Goal: Task Accomplishment & Management: Complete application form

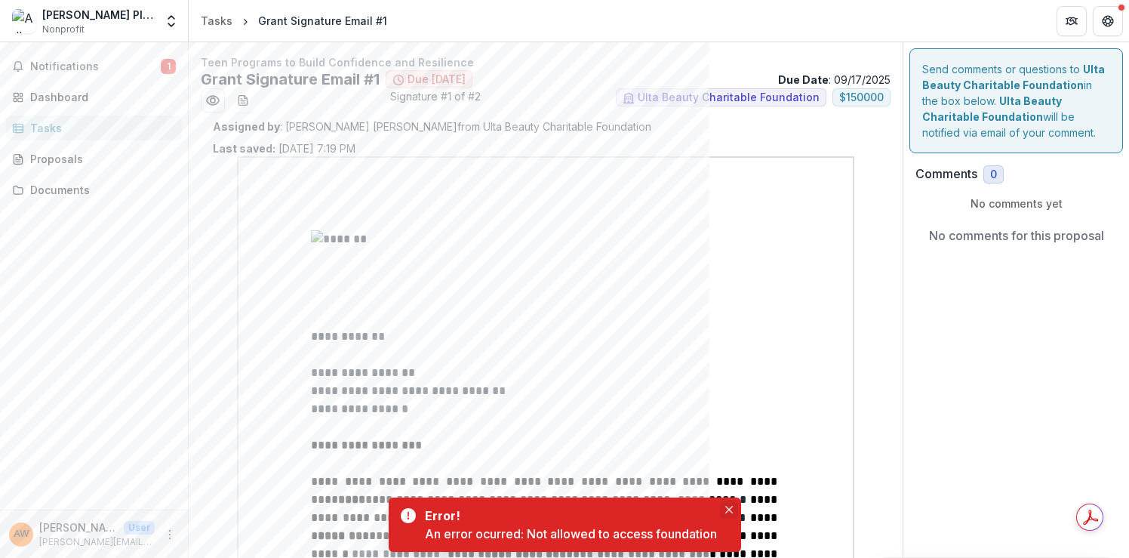
click at [727, 506] on icon "Close" at bounding box center [728, 510] width 8 height 8
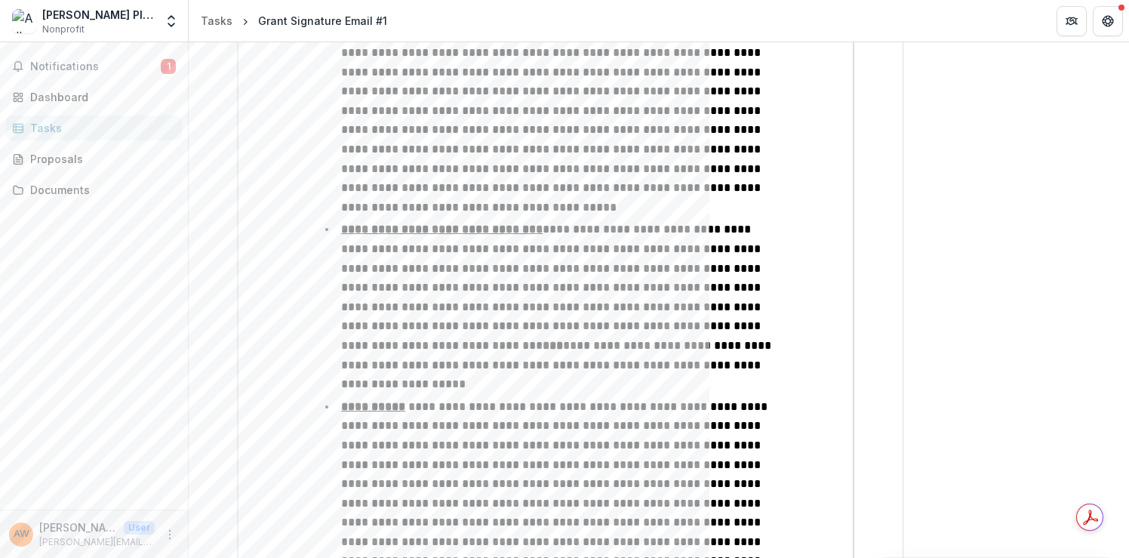
scroll to position [2260, 0]
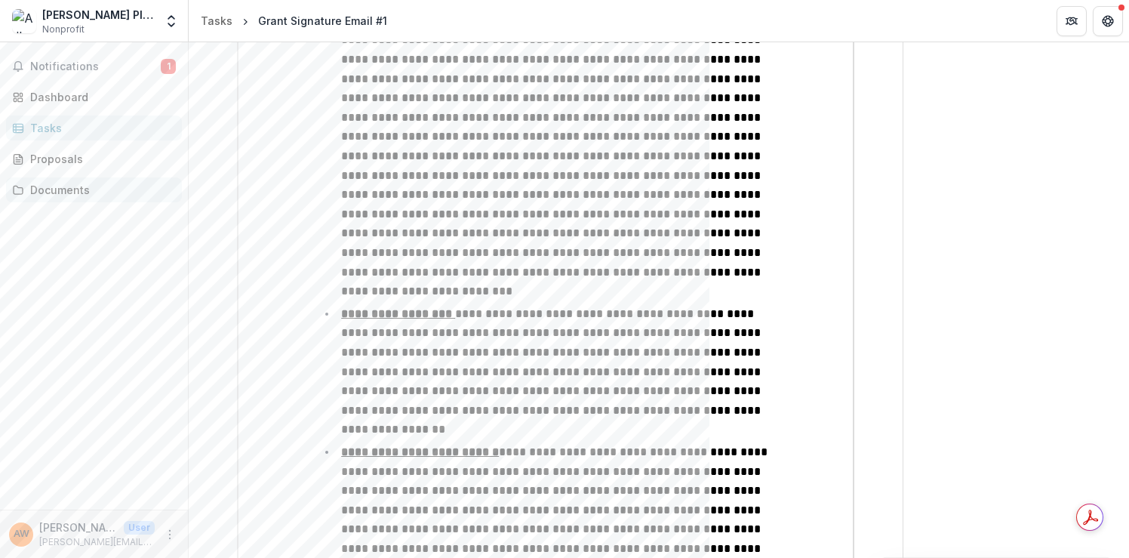
click at [73, 187] on div "Documents" at bounding box center [100, 190] width 140 height 16
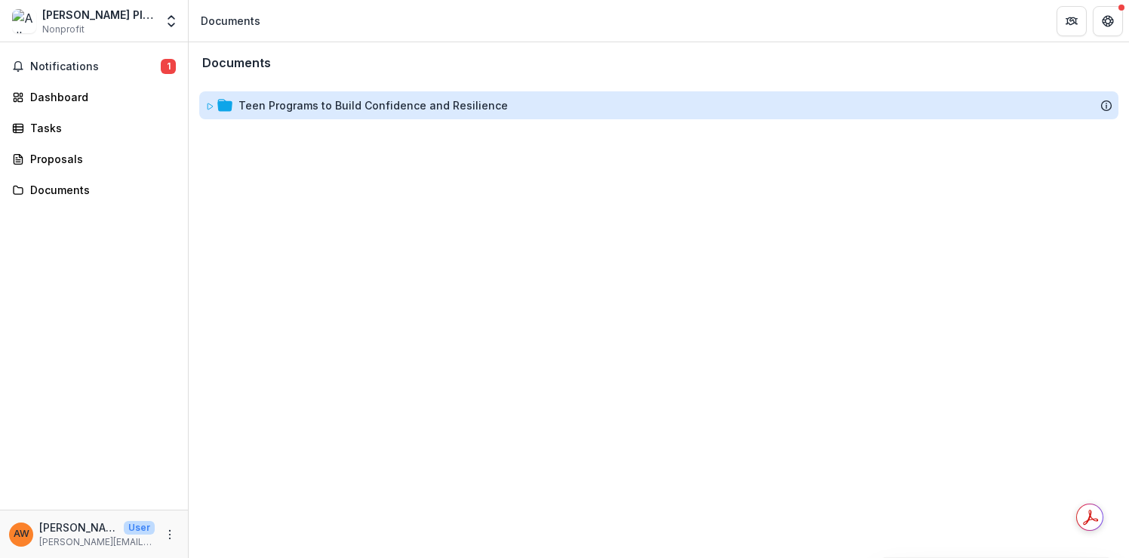
click at [365, 108] on div "Teen Programs to Build Confidence and Resilience" at bounding box center [372, 105] width 269 height 16
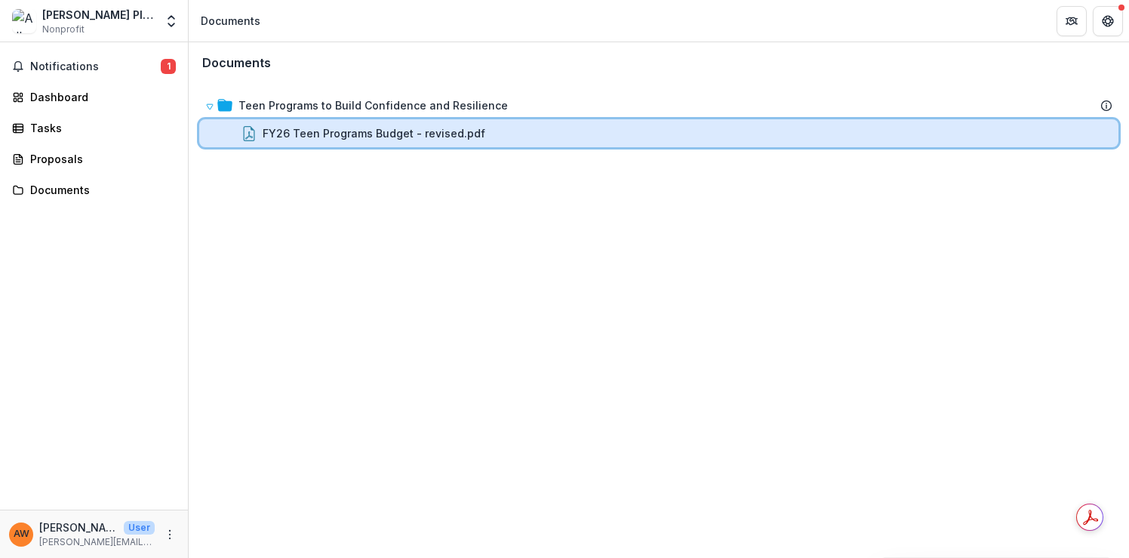
click at [356, 124] on div "FY26 Teen Programs Budget - revised.pdf" at bounding box center [658, 133] width 919 height 28
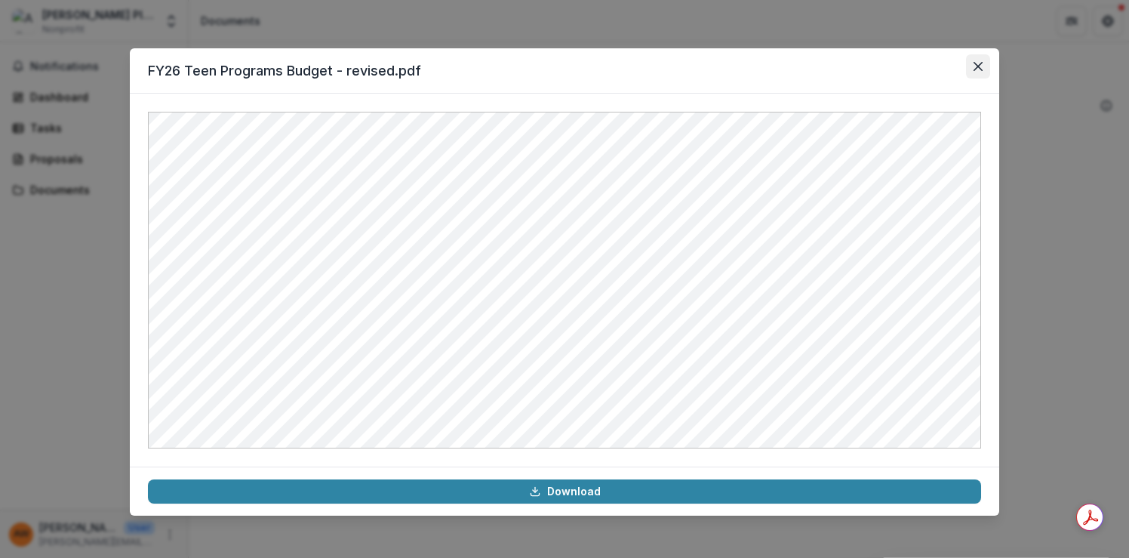
click at [982, 65] on icon "Close" at bounding box center [977, 66] width 9 height 9
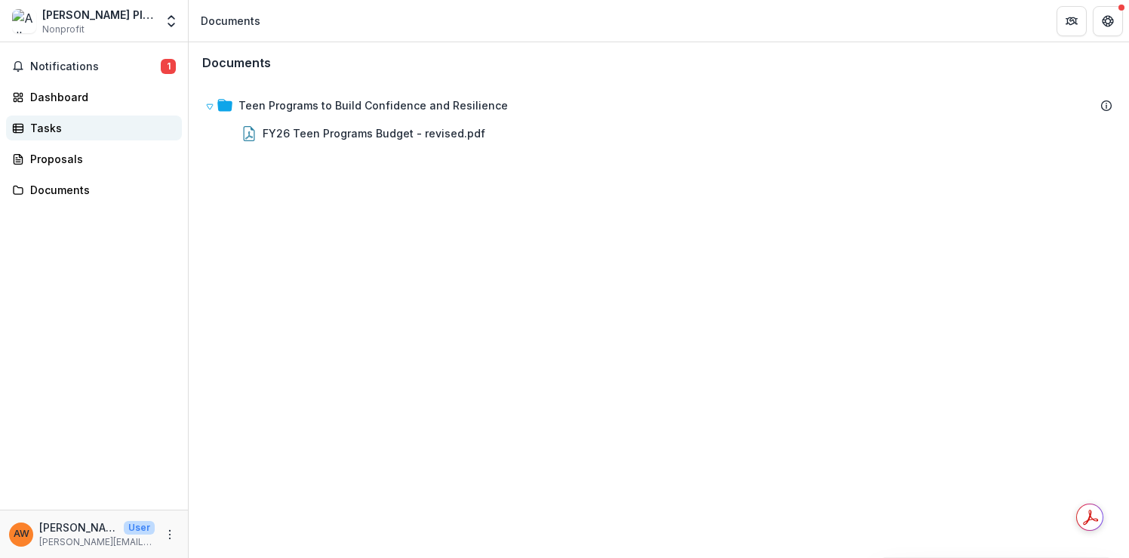
click at [49, 126] on div "Tasks" at bounding box center [100, 128] width 140 height 16
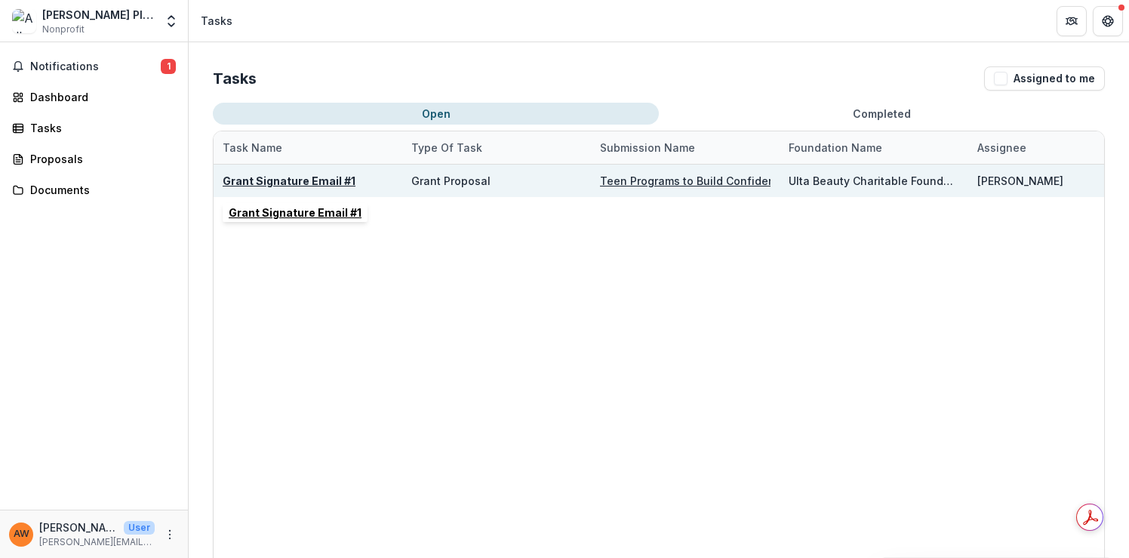
click at [280, 179] on u "Grant Signature Email #1" at bounding box center [289, 180] width 133 height 13
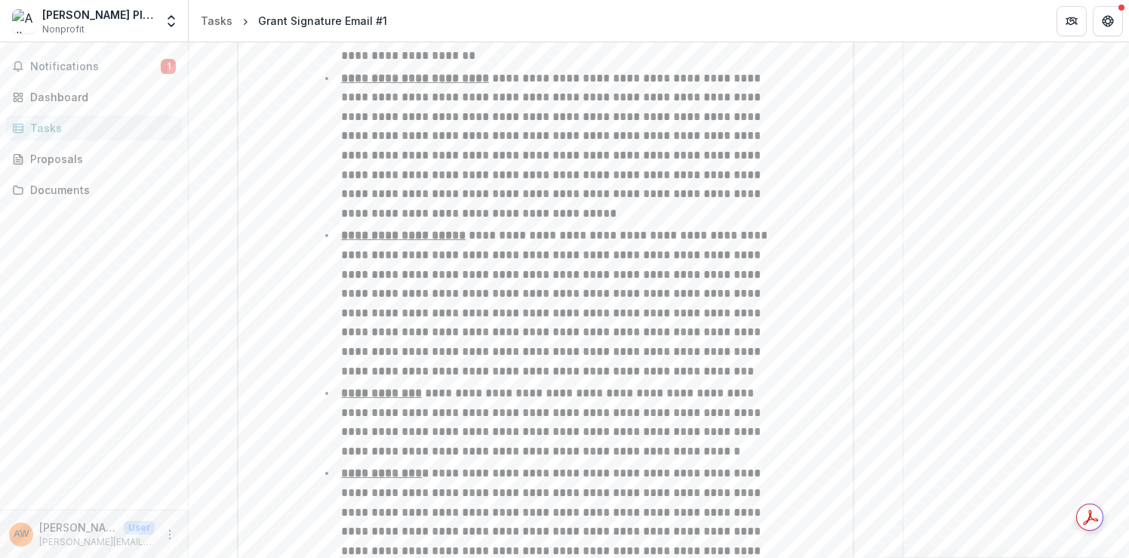
scroll to position [4127, 0]
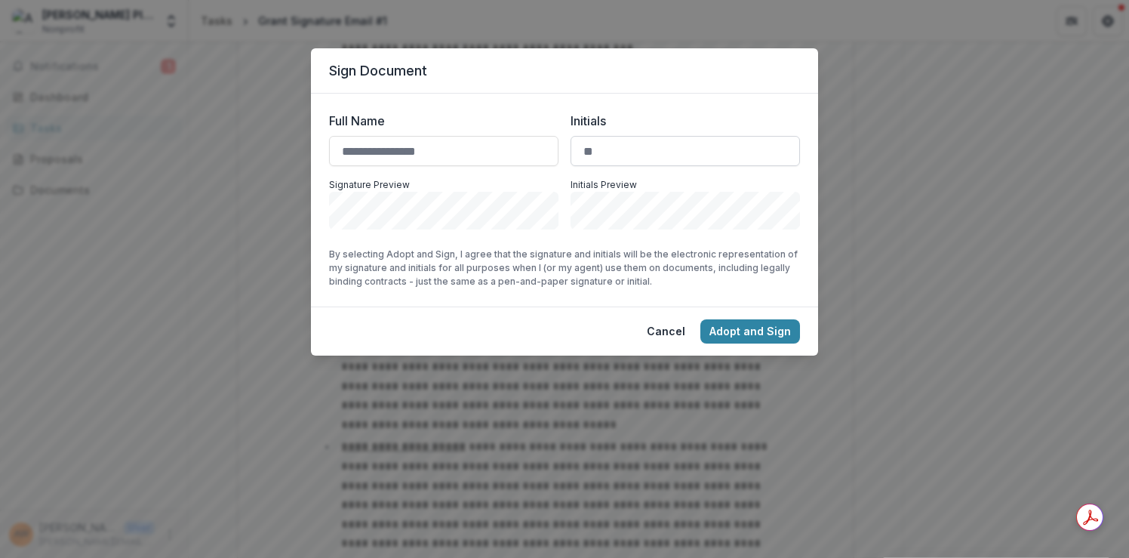
drag, startPoint x: 487, startPoint y: 151, endPoint x: 582, endPoint y: 143, distance: 95.4
click at [582, 143] on div "Full Name Initials Signature Preview Initials Preview" at bounding box center [564, 171] width 471 height 118
click at [358, 145] on input "Full Name" at bounding box center [443, 151] width 229 height 30
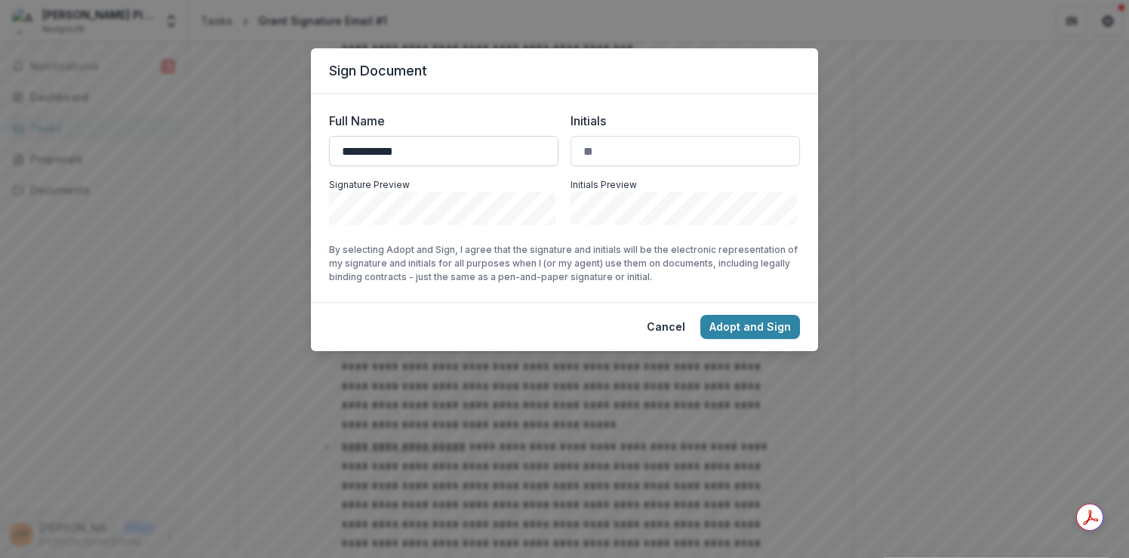
type input "**********"
type input "**"
click at [729, 331] on button "Adopt and Sign" at bounding box center [750, 327] width 100 height 24
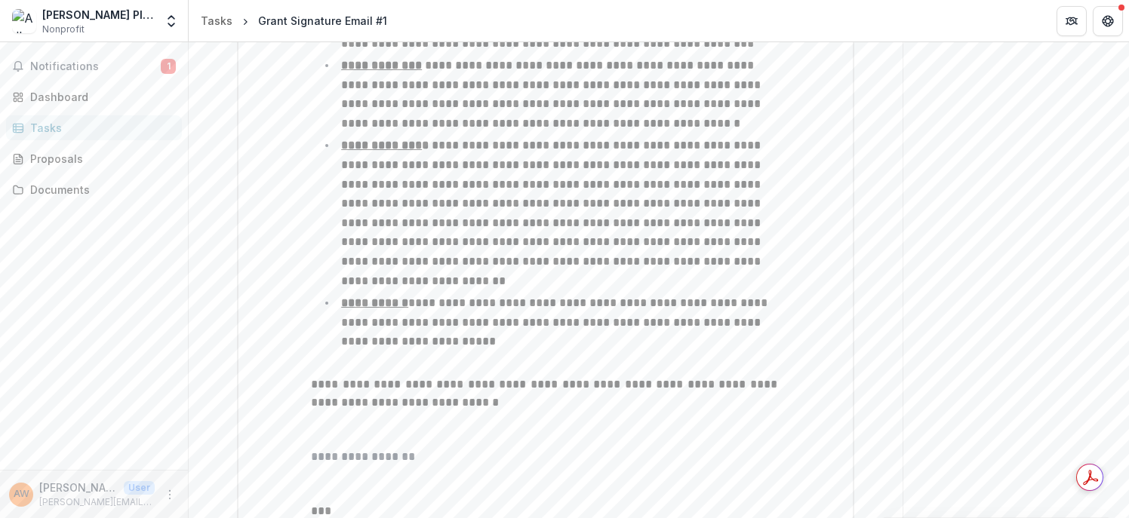
scroll to position [4705, 0]
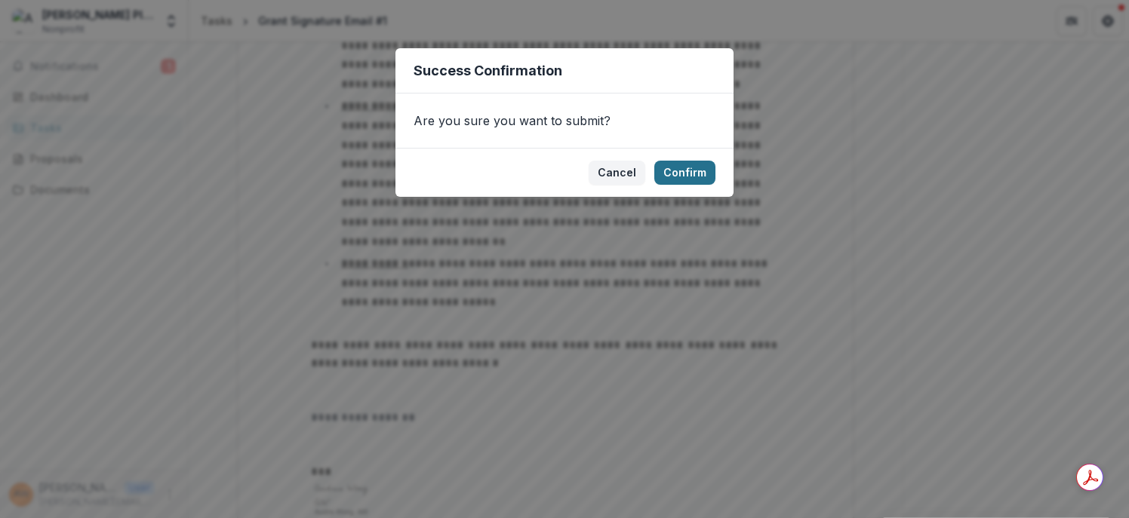
click at [706, 173] on button "Confirm" at bounding box center [684, 173] width 61 height 24
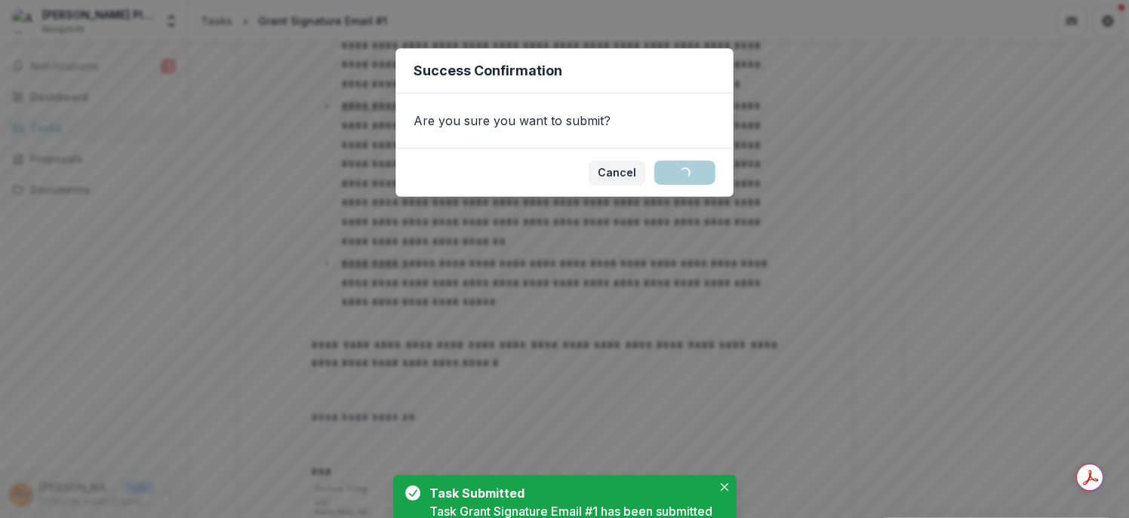
scroll to position [0, 0]
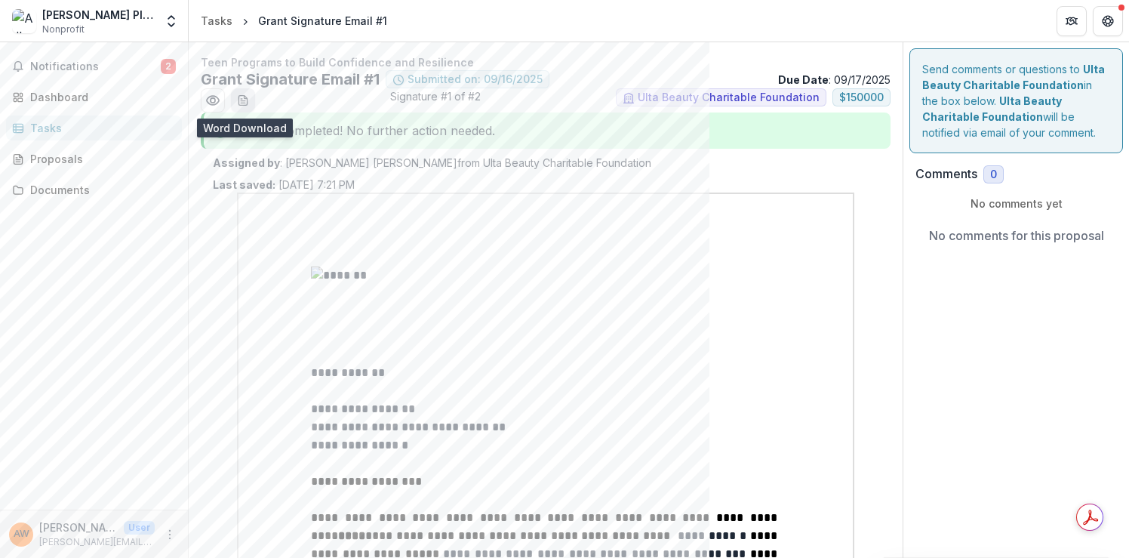
click at [238, 100] on icon "download-word-button" at bounding box center [242, 101] width 8 height 10
click at [78, 71] on span "Notifications" at bounding box center [95, 66] width 131 height 13
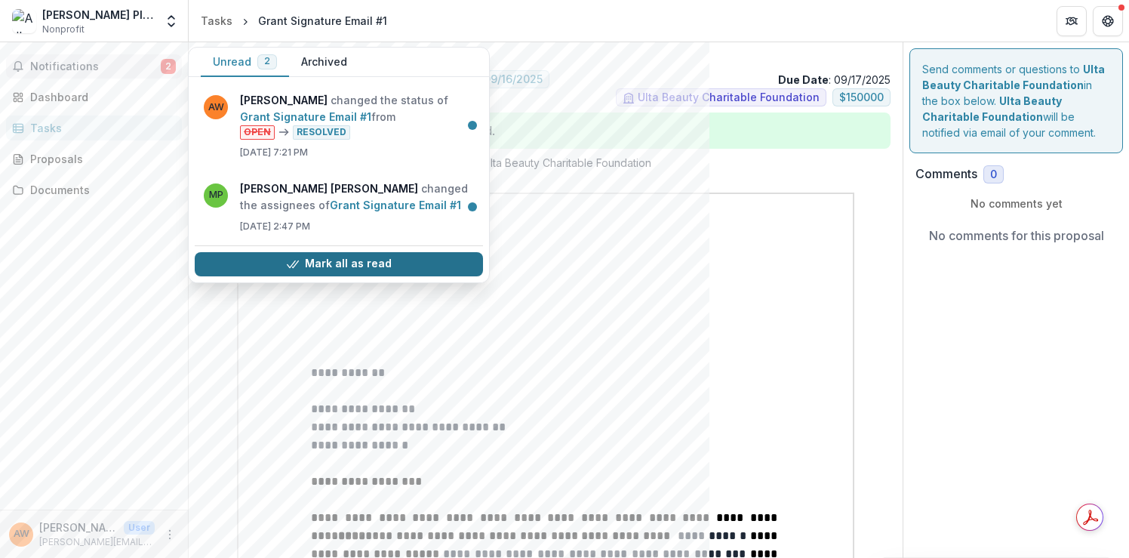
click at [366, 267] on button "Mark all as read" at bounding box center [339, 264] width 288 height 24
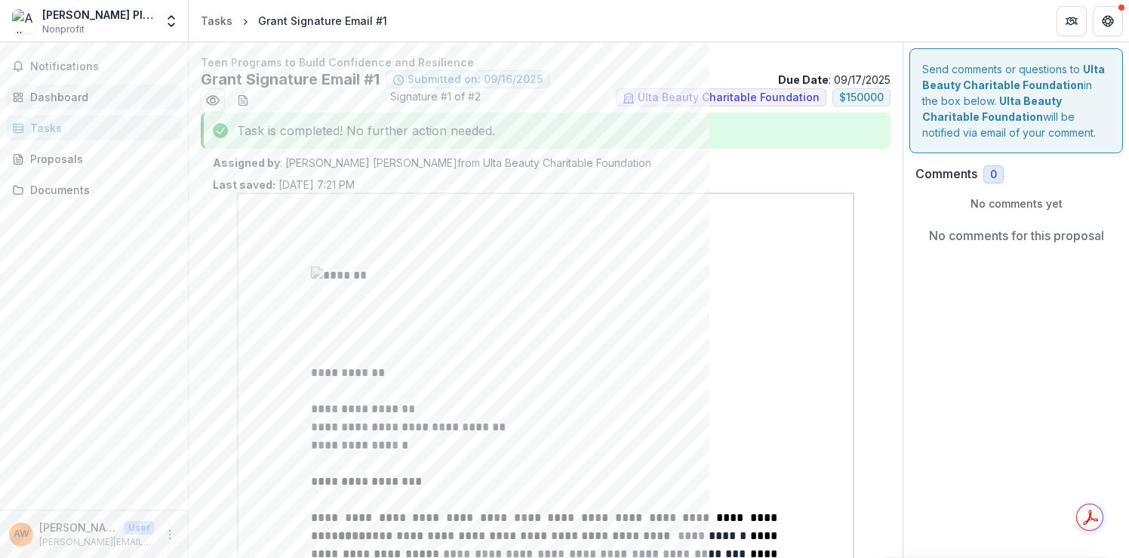
click at [67, 94] on div "Dashboard" at bounding box center [100, 97] width 140 height 16
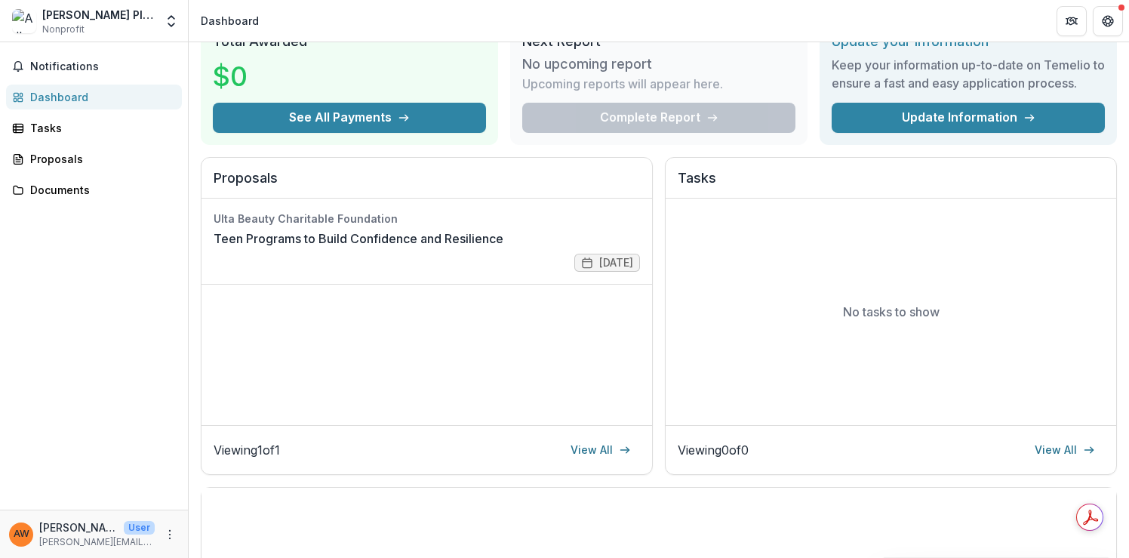
scroll to position [99, 0]
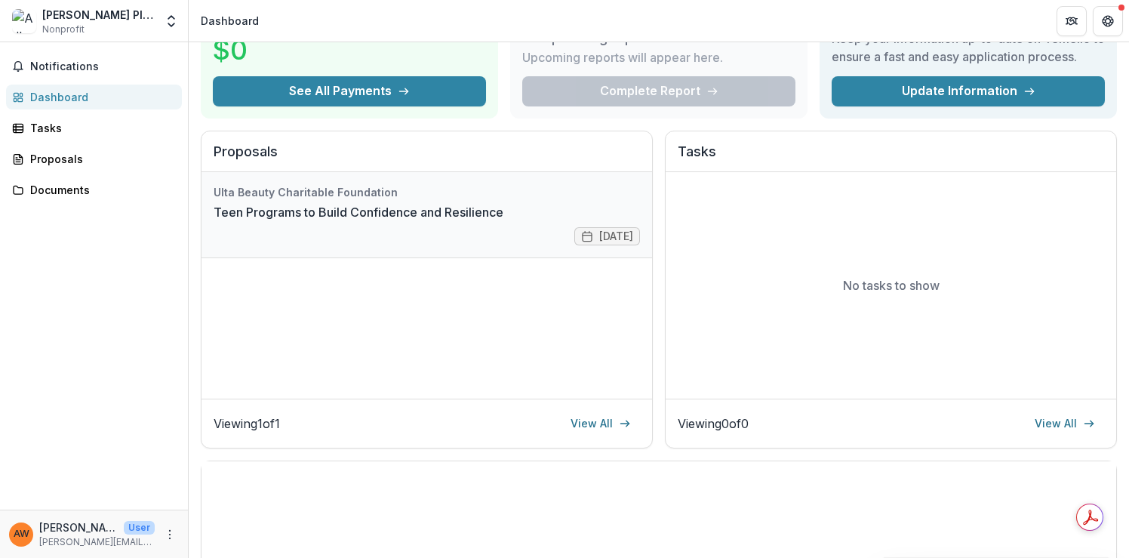
click at [291, 204] on link "Teen Programs to Build Confidence and Resilience" at bounding box center [359, 212] width 290 height 18
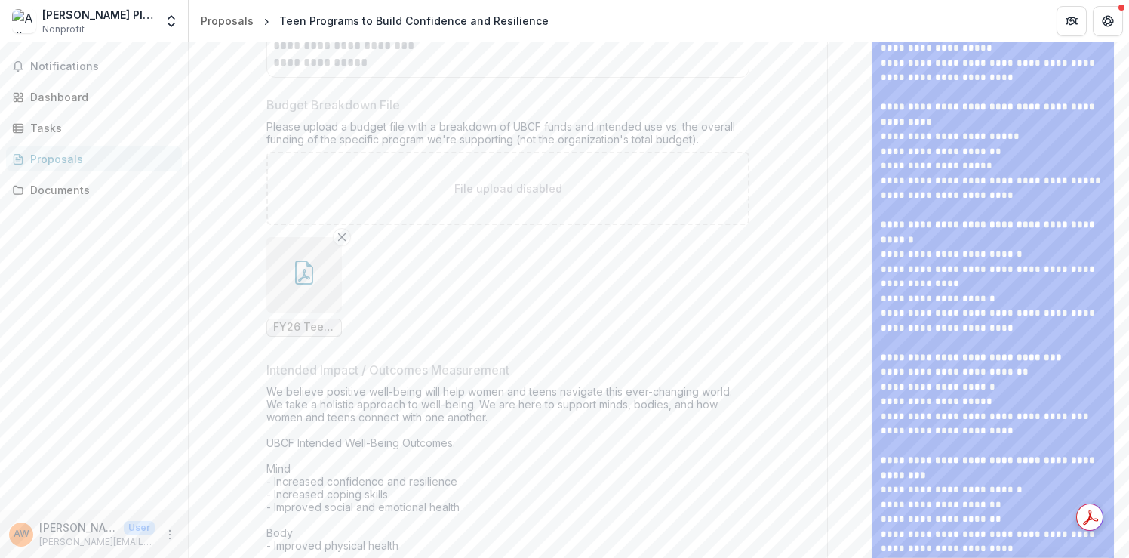
scroll to position [1813, 0]
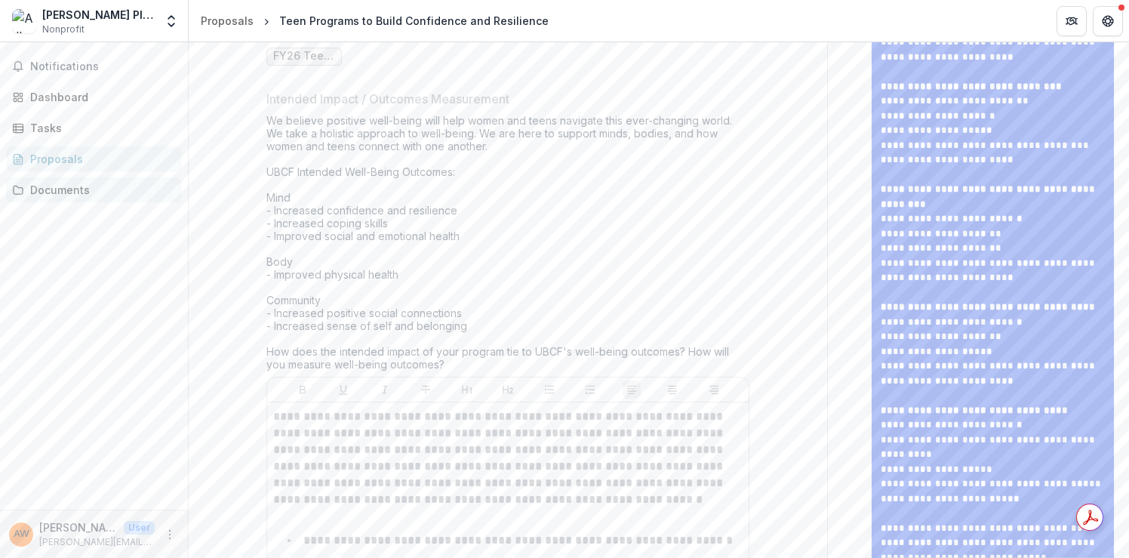
click at [81, 195] on div "Documents" at bounding box center [100, 190] width 140 height 16
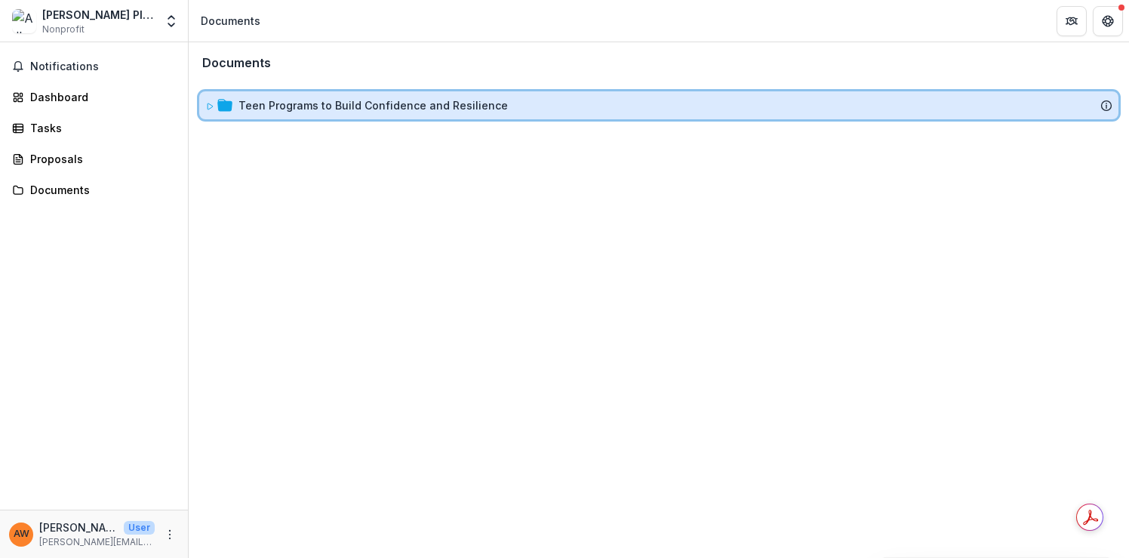
click at [223, 103] on icon at bounding box center [224, 105] width 15 height 12
